Goal: Information Seeking & Learning: Learn about a topic

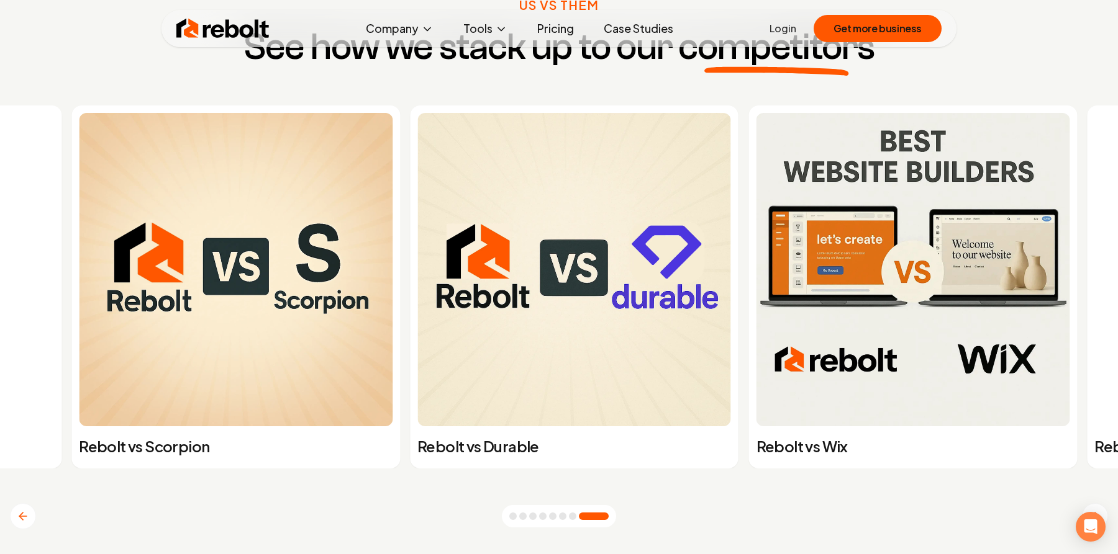
scroll to position [4840, 0]
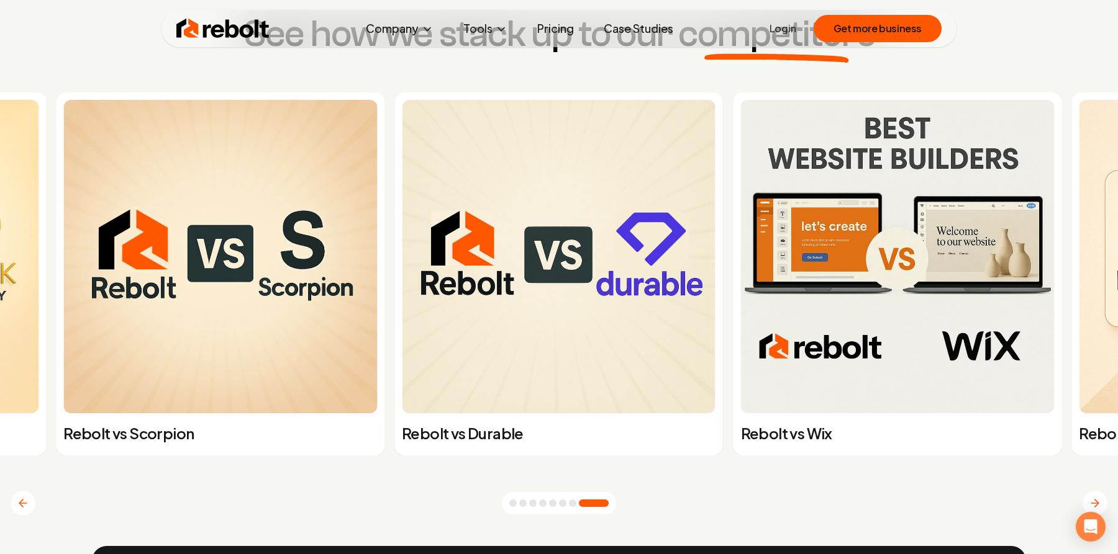
click at [270, 323] on img at bounding box center [220, 257] width 314 height 314
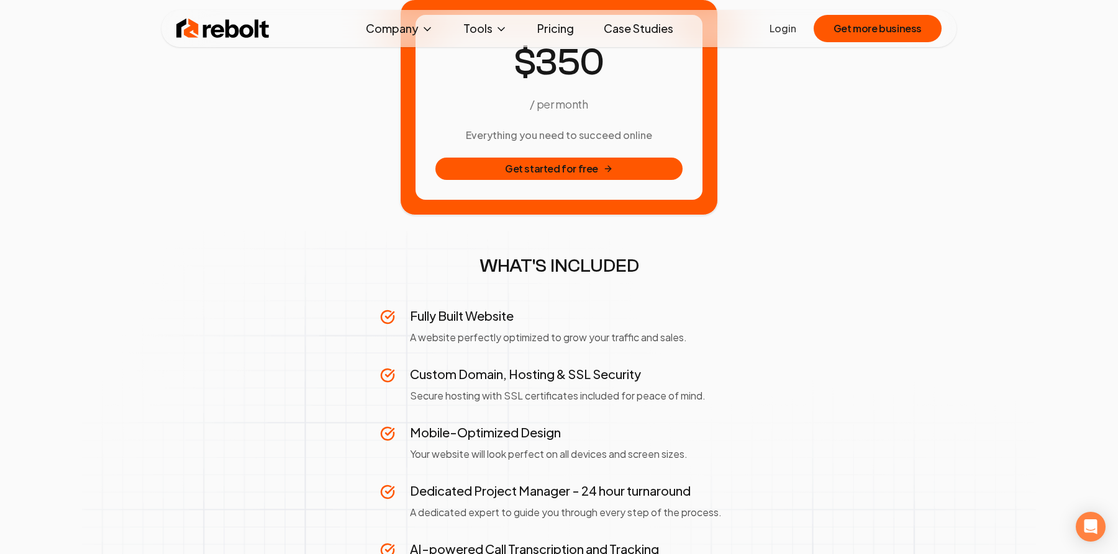
scroll to position [114, 0]
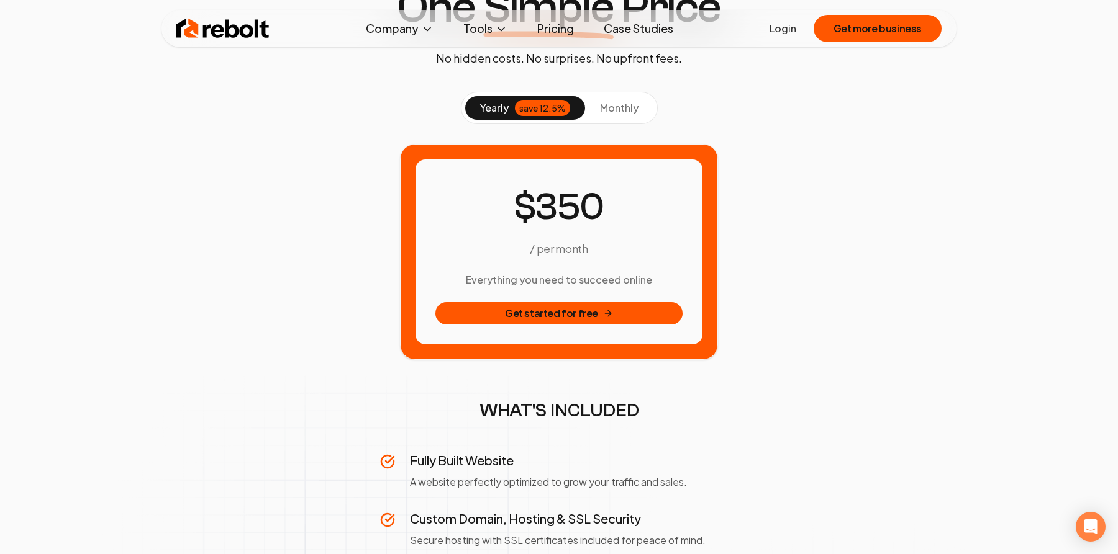
click at [638, 102] on button "monthly" at bounding box center [619, 108] width 68 height 24
click at [538, 104] on div "save 12.5%" at bounding box center [542, 108] width 55 height 16
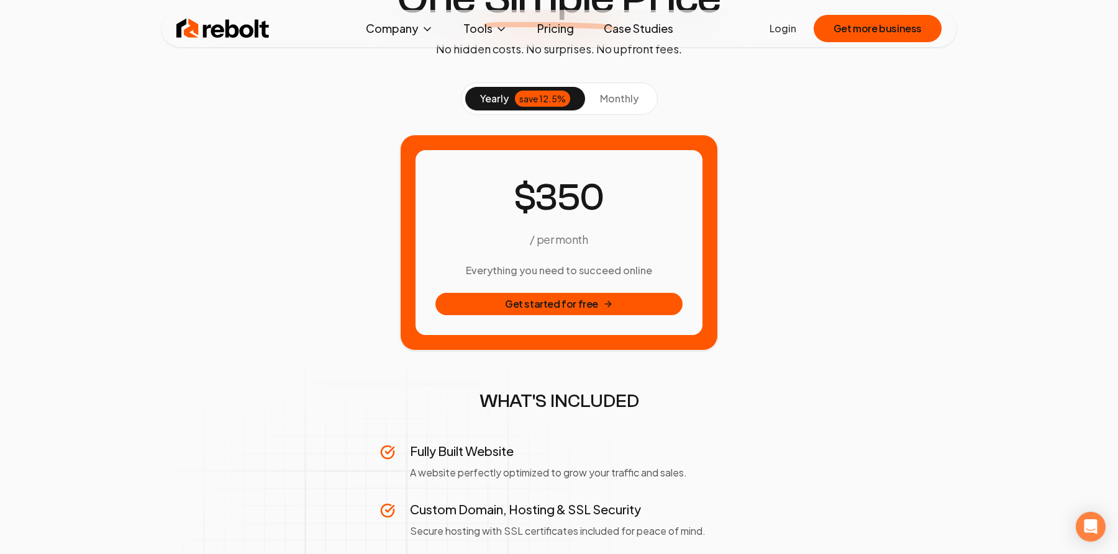
scroll to position [0, 0]
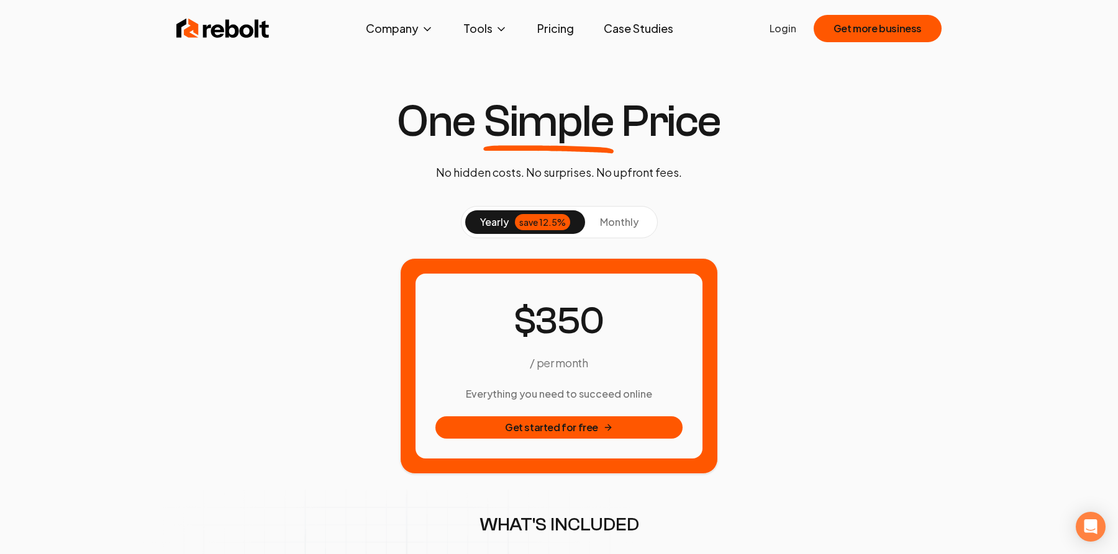
click at [258, 35] on img at bounding box center [222, 28] width 93 height 25
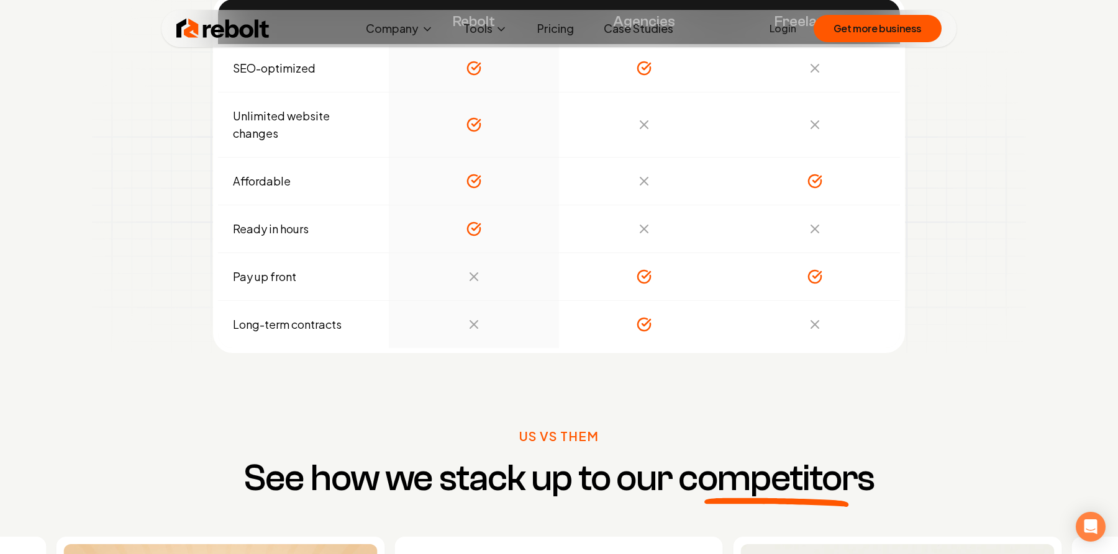
scroll to position [5066, 0]
